Goal: Navigation & Orientation: Find specific page/section

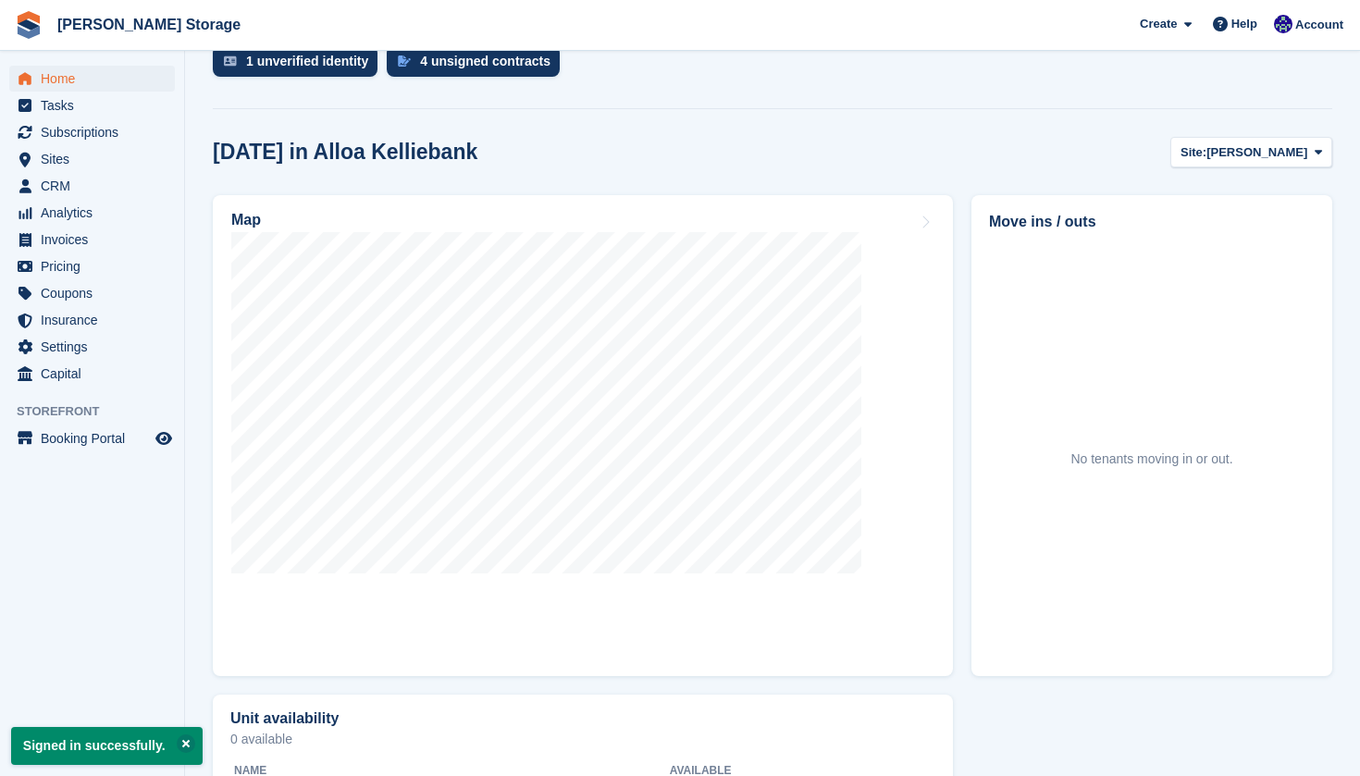
scroll to position [523, 0]
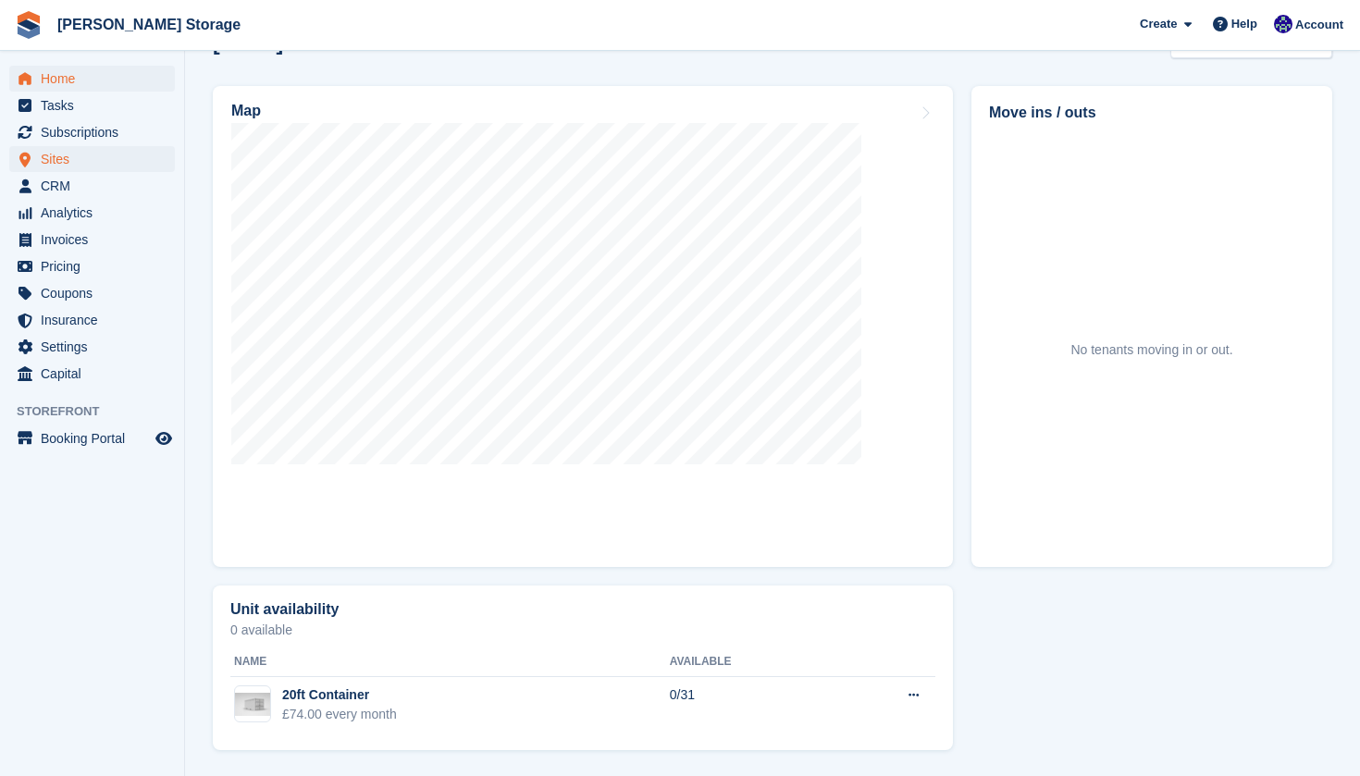
click at [89, 155] on span "Sites" at bounding box center [96, 159] width 111 height 26
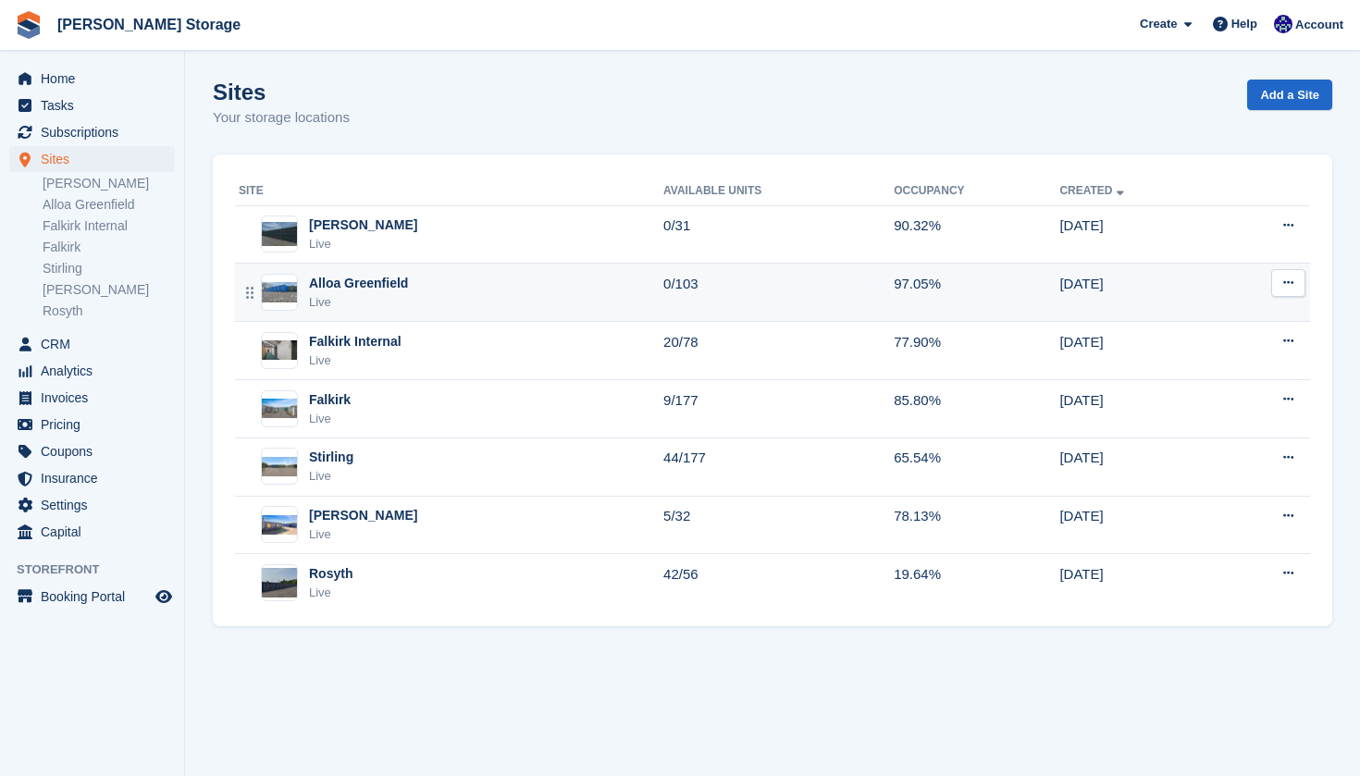
click at [421, 297] on div "Alloa Greenfield Live" at bounding box center [451, 293] width 425 height 38
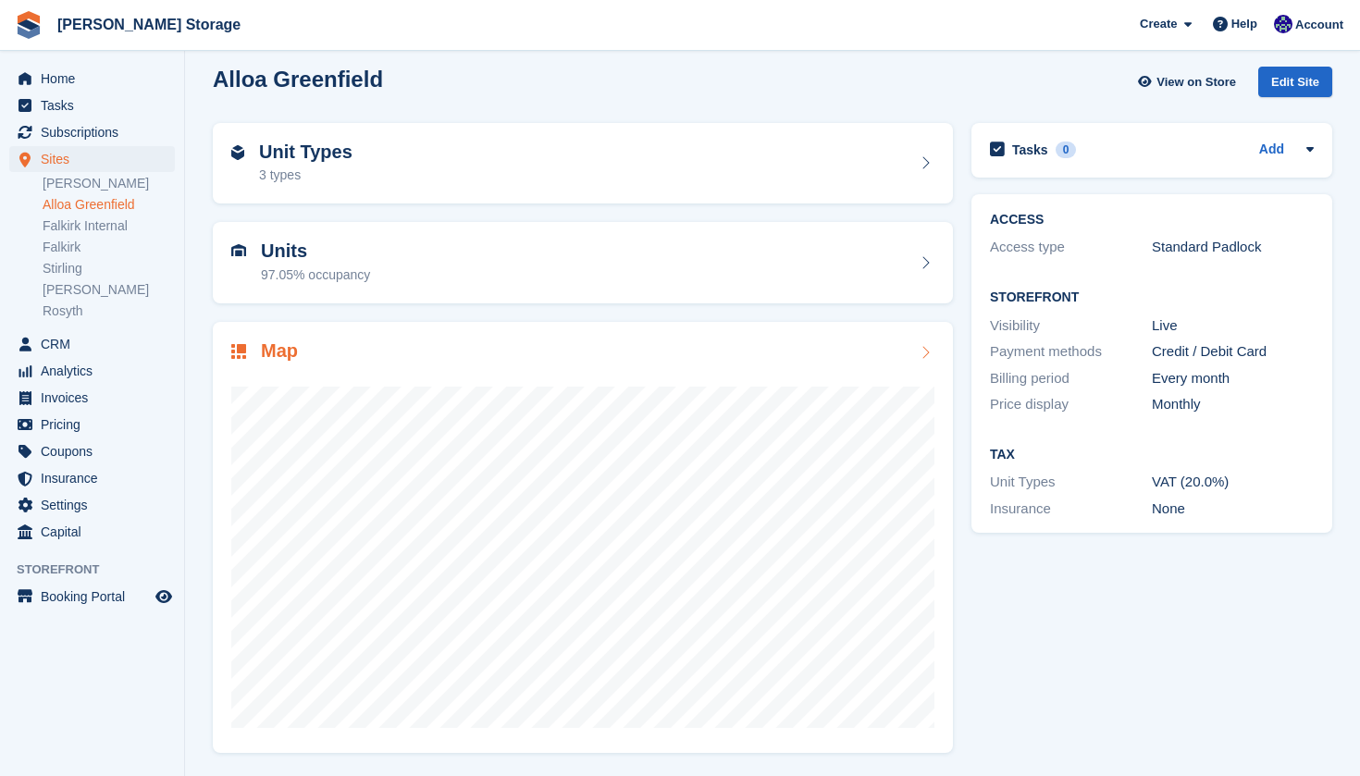
scroll to position [12, 0]
click at [98, 224] on link "Falkirk Internal" at bounding box center [109, 226] width 132 height 18
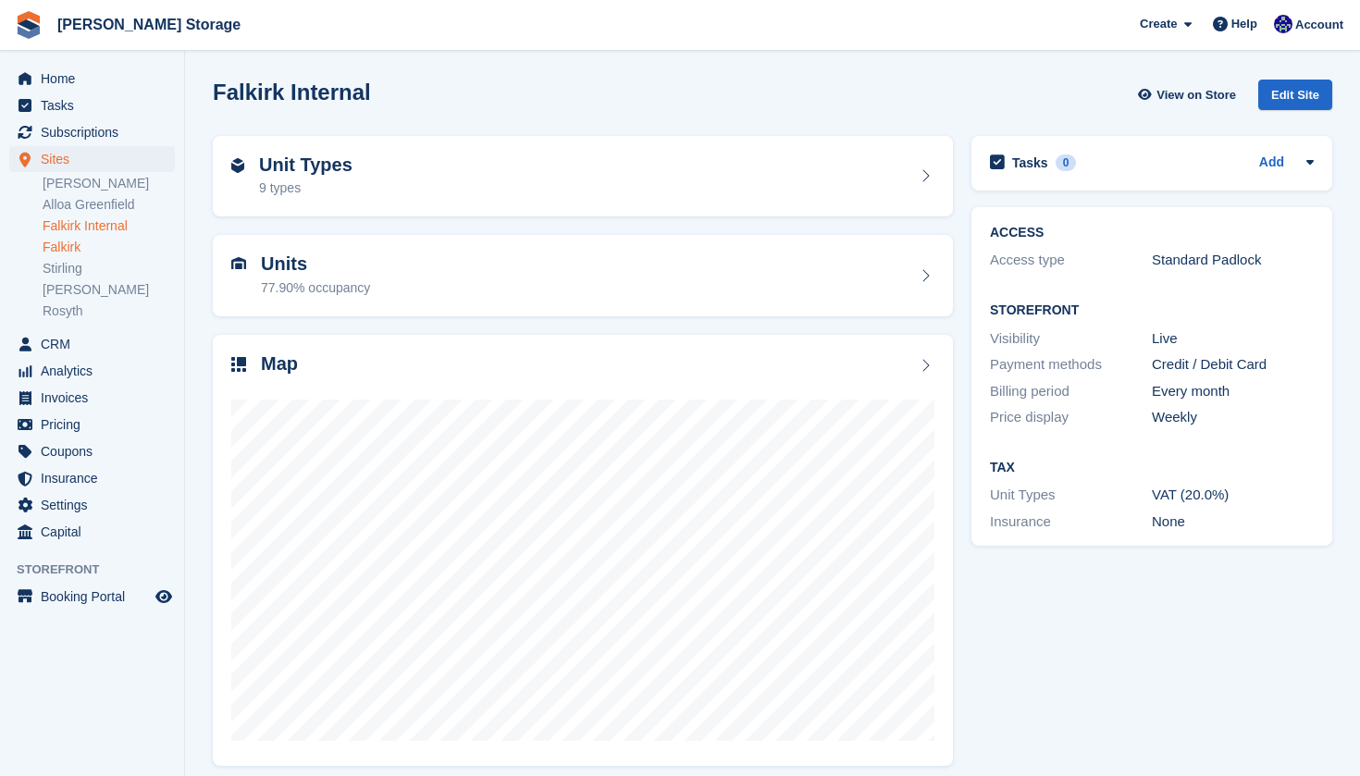
click at [96, 242] on link "Falkirk" at bounding box center [109, 248] width 132 height 18
click at [77, 268] on link "Stirling" at bounding box center [109, 269] width 132 height 18
click at [88, 290] on link "[PERSON_NAME]" at bounding box center [109, 290] width 132 height 18
click at [77, 314] on link "Rosyth" at bounding box center [109, 312] width 132 height 18
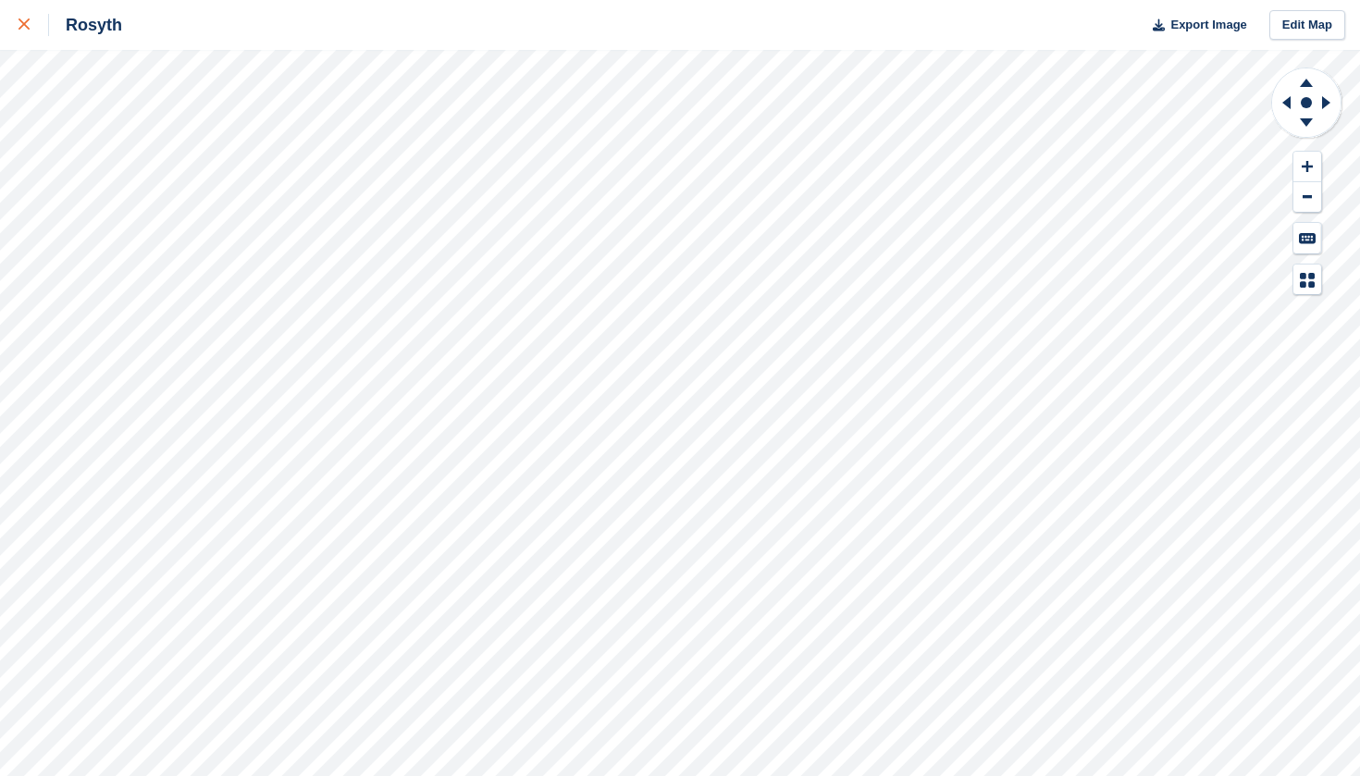
click at [32, 32] on div at bounding box center [34, 25] width 31 height 22
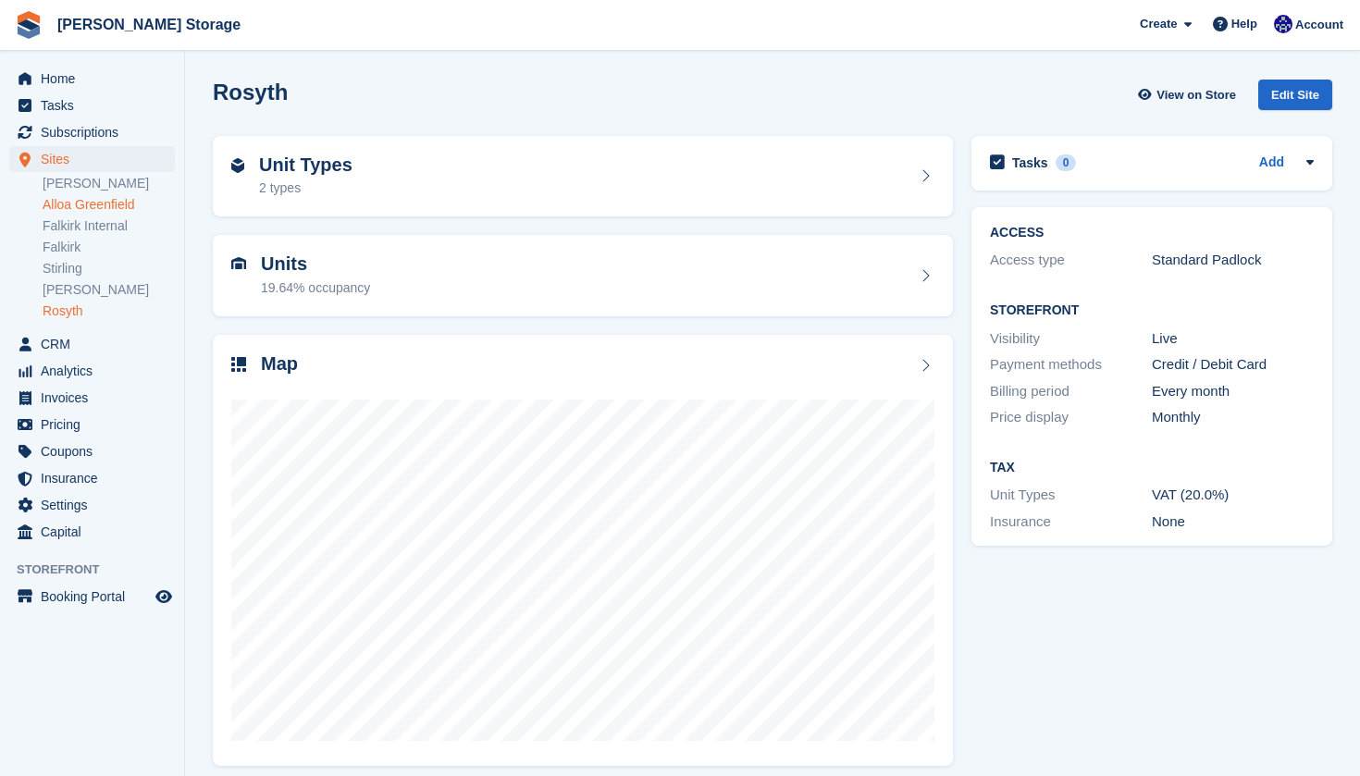
click at [125, 202] on link "Alloa Greenfield" at bounding box center [109, 205] width 132 height 18
click at [464, 377] on div at bounding box center [582, 562] width 703 height 370
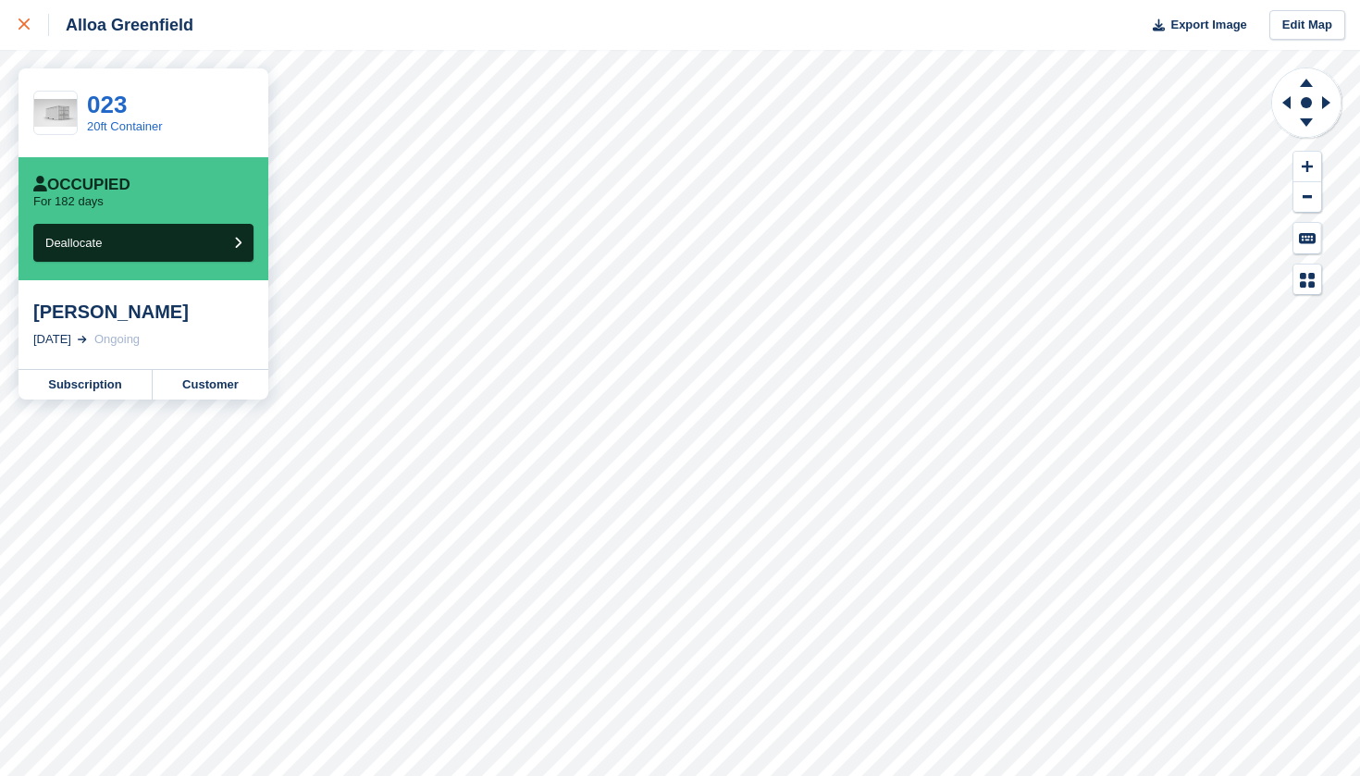
click at [21, 23] on icon at bounding box center [24, 24] width 11 height 11
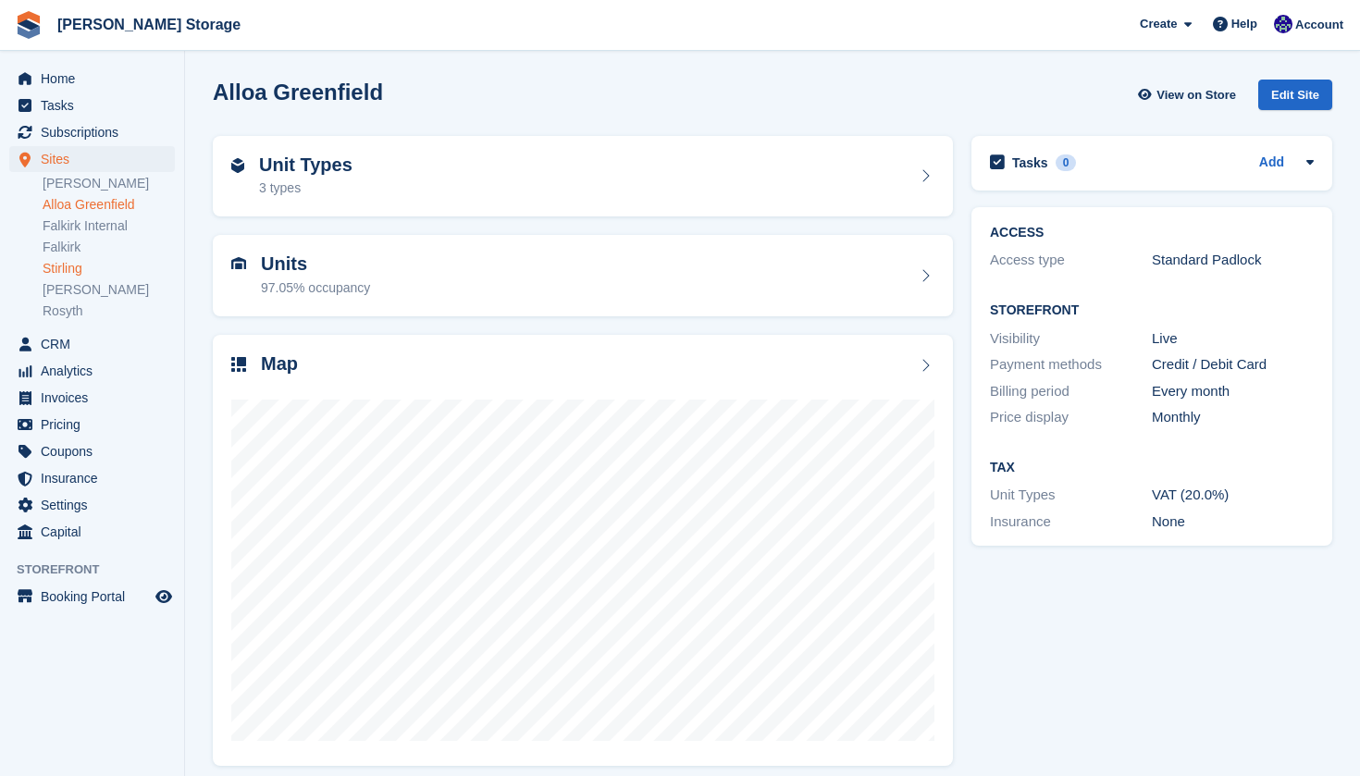
click at [65, 268] on link "Stirling" at bounding box center [109, 269] width 132 height 18
click at [82, 286] on link "[PERSON_NAME]" at bounding box center [109, 290] width 132 height 18
click at [89, 307] on link "Rosyth" at bounding box center [109, 312] width 132 height 18
click at [101, 187] on link "[PERSON_NAME]" at bounding box center [109, 184] width 132 height 18
click at [97, 212] on link "Alloa Greenfield" at bounding box center [109, 205] width 132 height 18
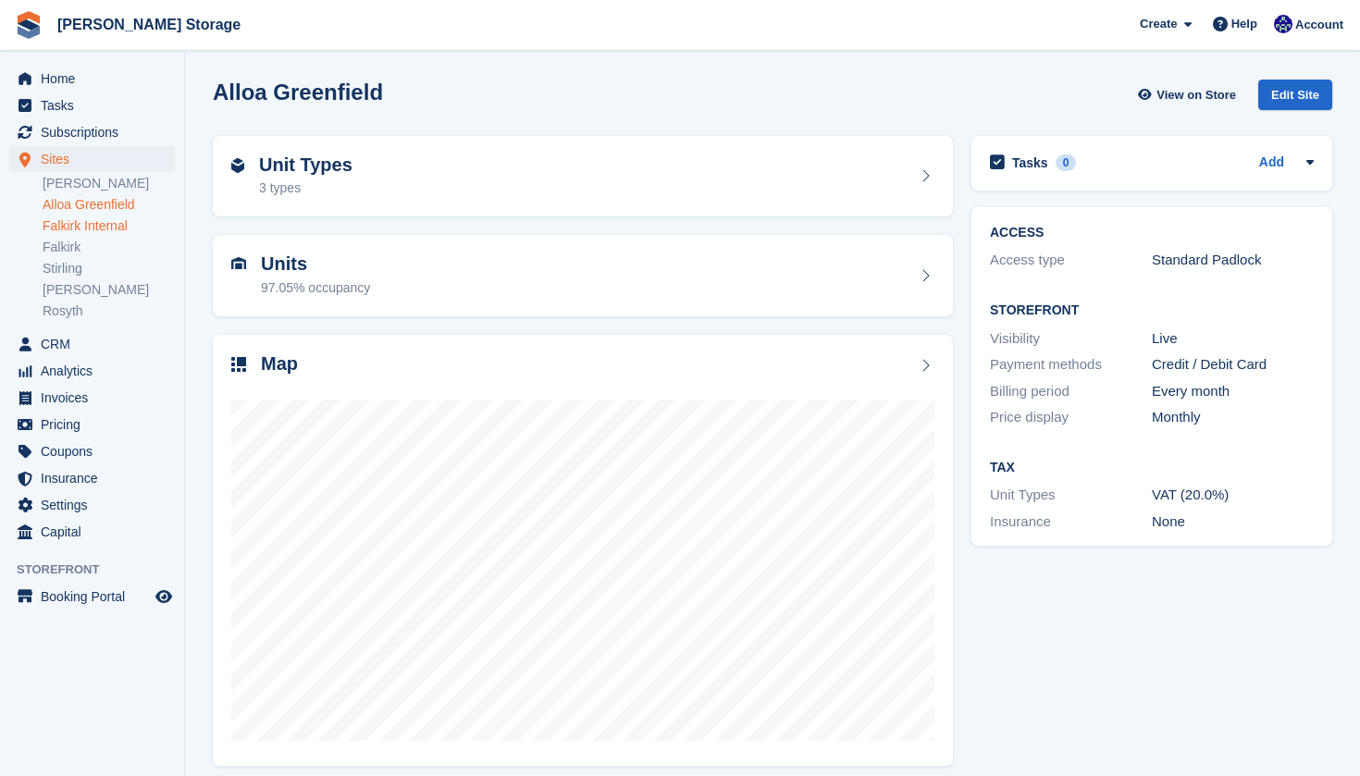
click at [98, 218] on link "Falkirk Internal" at bounding box center [109, 226] width 132 height 18
click at [108, 247] on link "Falkirk" at bounding box center [109, 248] width 132 height 18
click at [69, 89] on span "Home" at bounding box center [96, 79] width 111 height 26
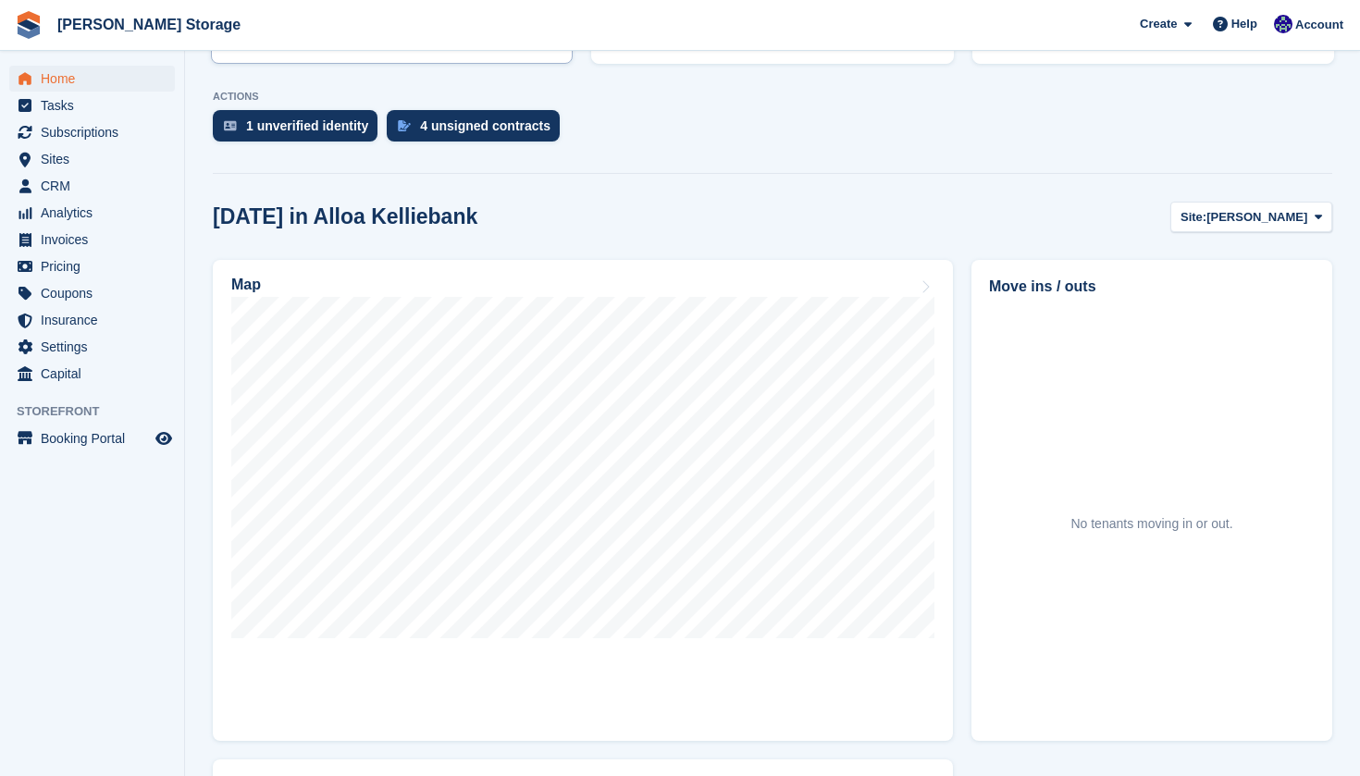
scroll to position [375, 0]
